Goal: Transaction & Acquisition: Purchase product/service

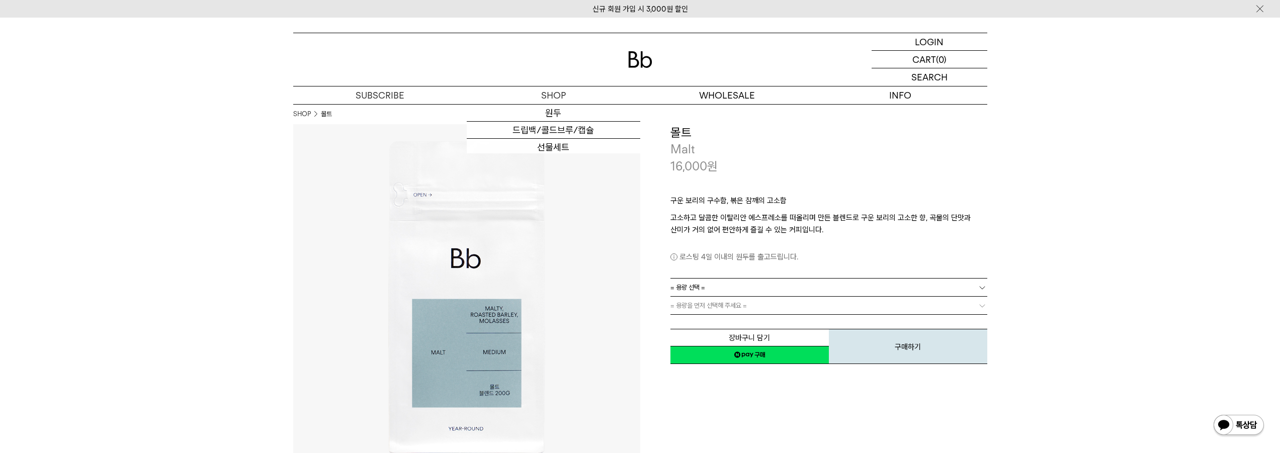
click at [635, 61] on img at bounding box center [640, 59] width 24 height 17
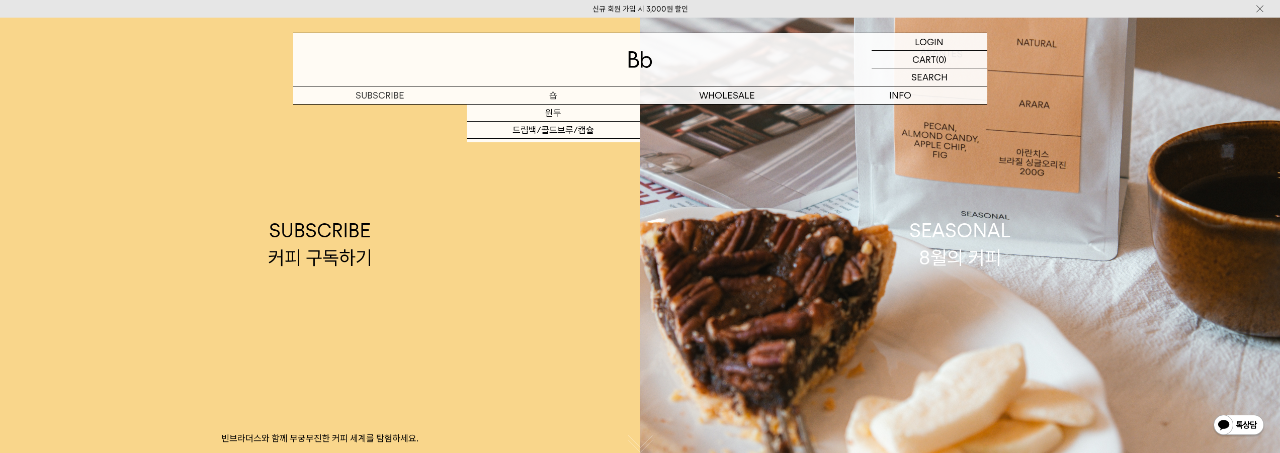
click at [548, 100] on p "숍" at bounding box center [554, 96] width 174 height 18
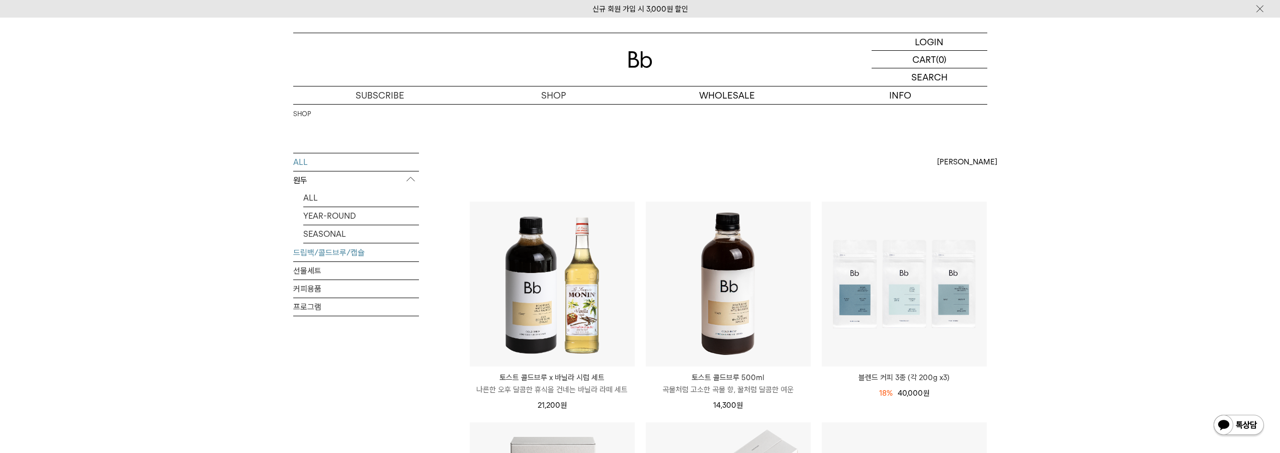
click at [372, 250] on link "드립백/콜드브루/캡슐" at bounding box center [356, 253] width 126 height 18
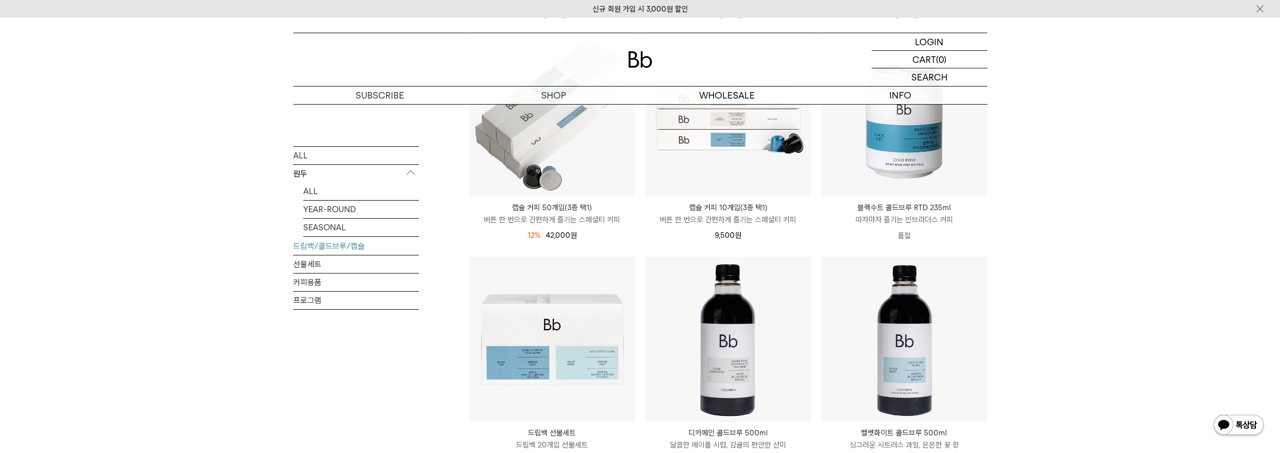
scroll to position [302, 0]
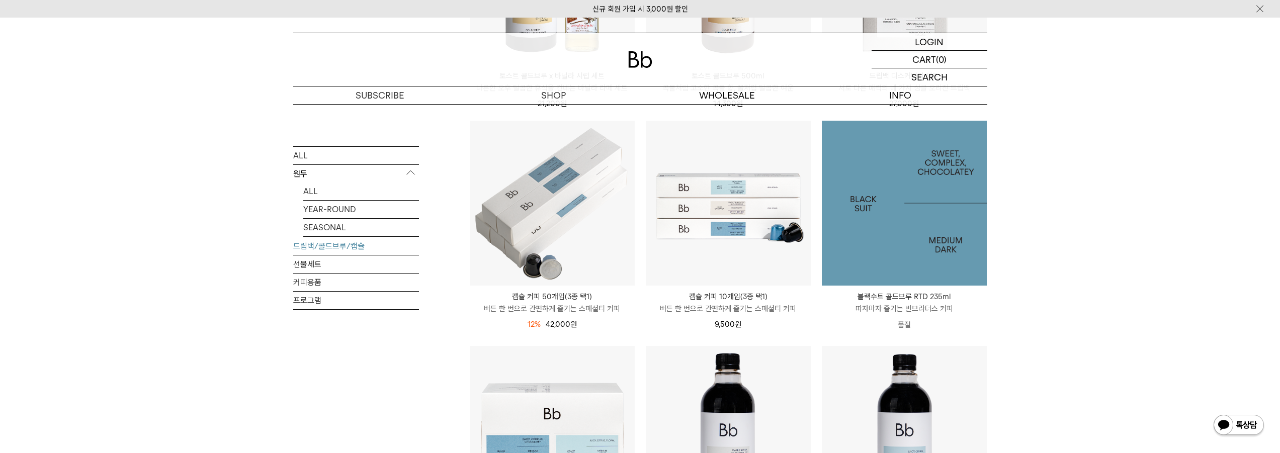
click at [902, 217] on img at bounding box center [904, 203] width 165 height 165
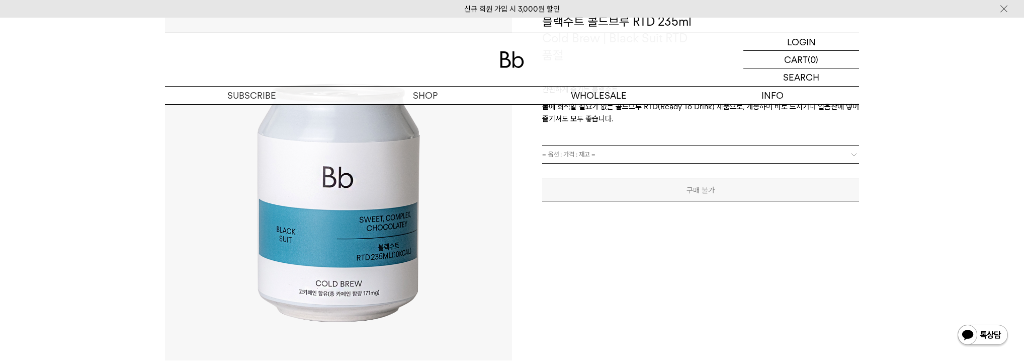
scroll to position [71, 0]
